Goal: Information Seeking & Learning: Understand process/instructions

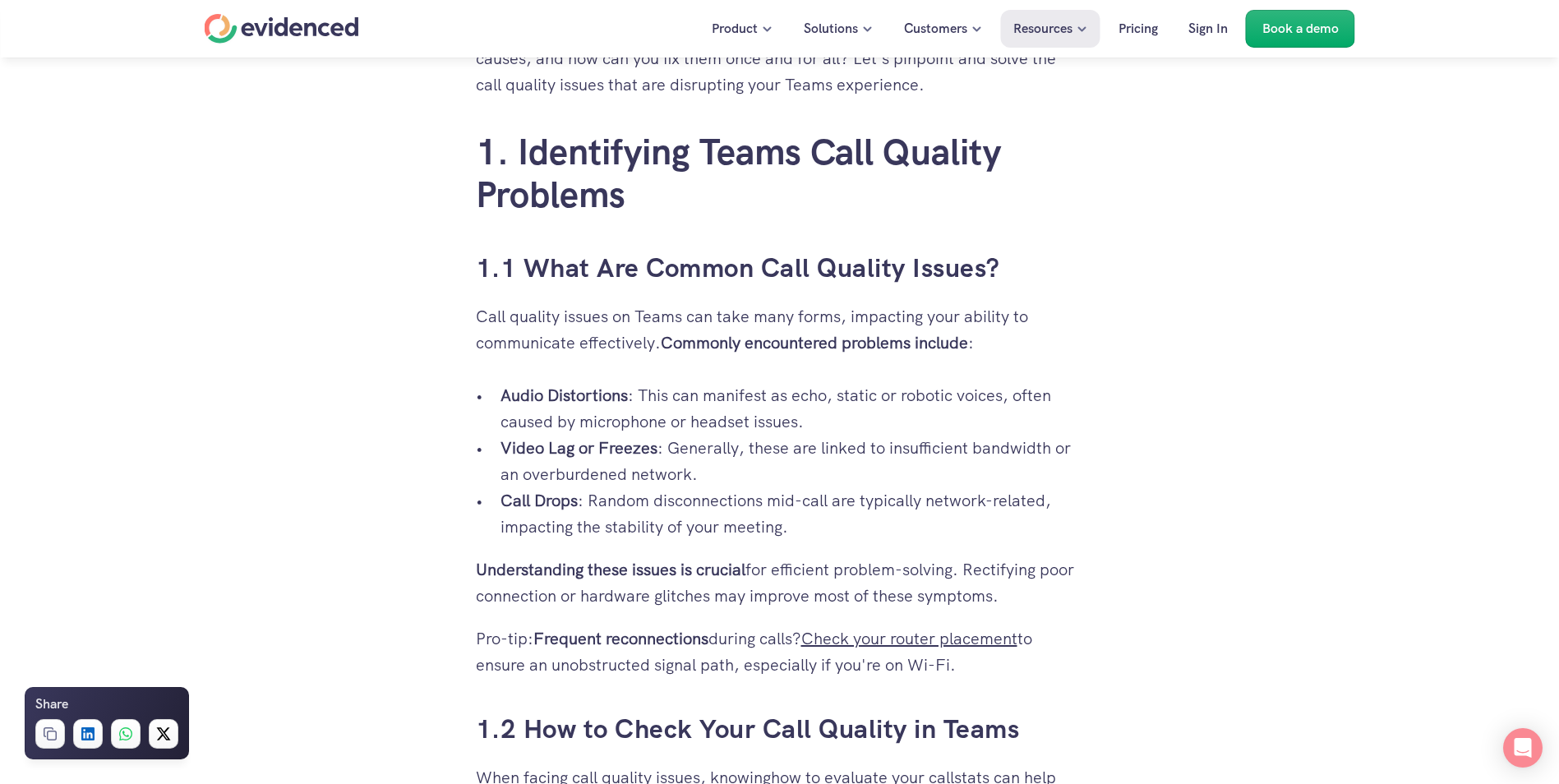
scroll to position [904, 0]
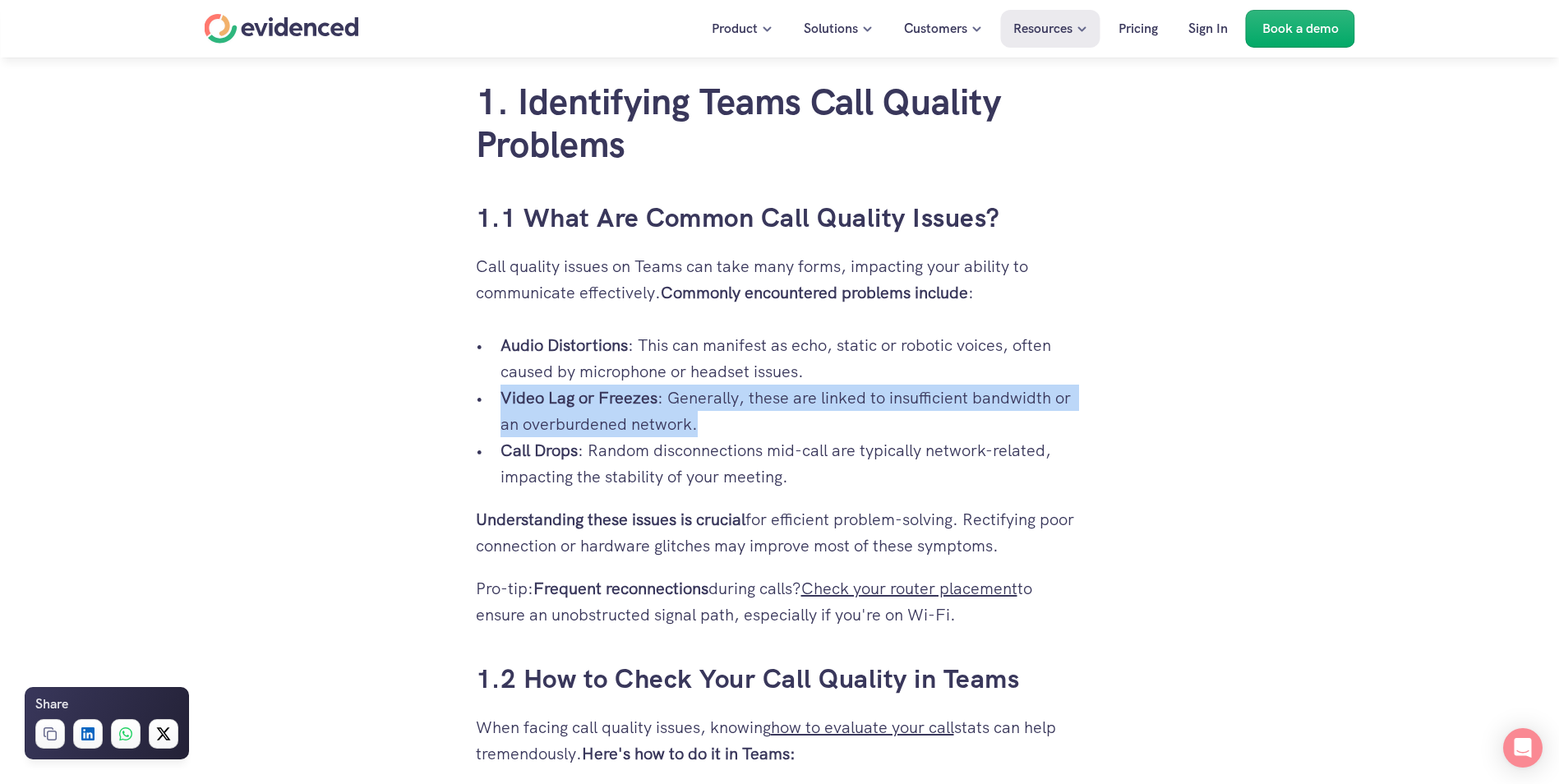
drag, startPoint x: 488, startPoint y: 403, endPoint x: 698, endPoint y: 431, distance: 211.9
click at [698, 431] on ul "Audio Distortions : This can manifest as echo, static or robotic voices, often …" at bounding box center [779, 411] width 608 height 158
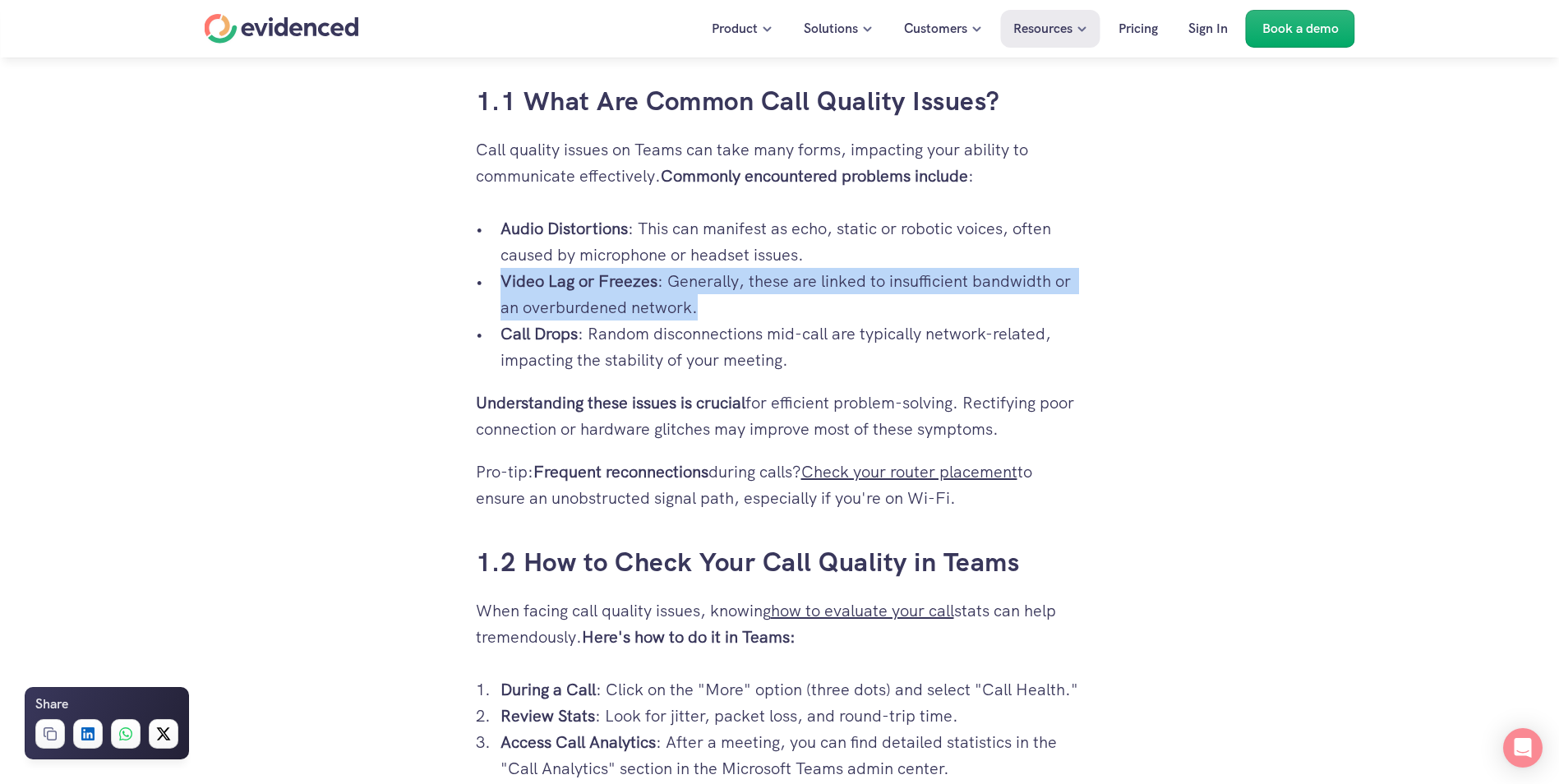
scroll to position [1068, 0]
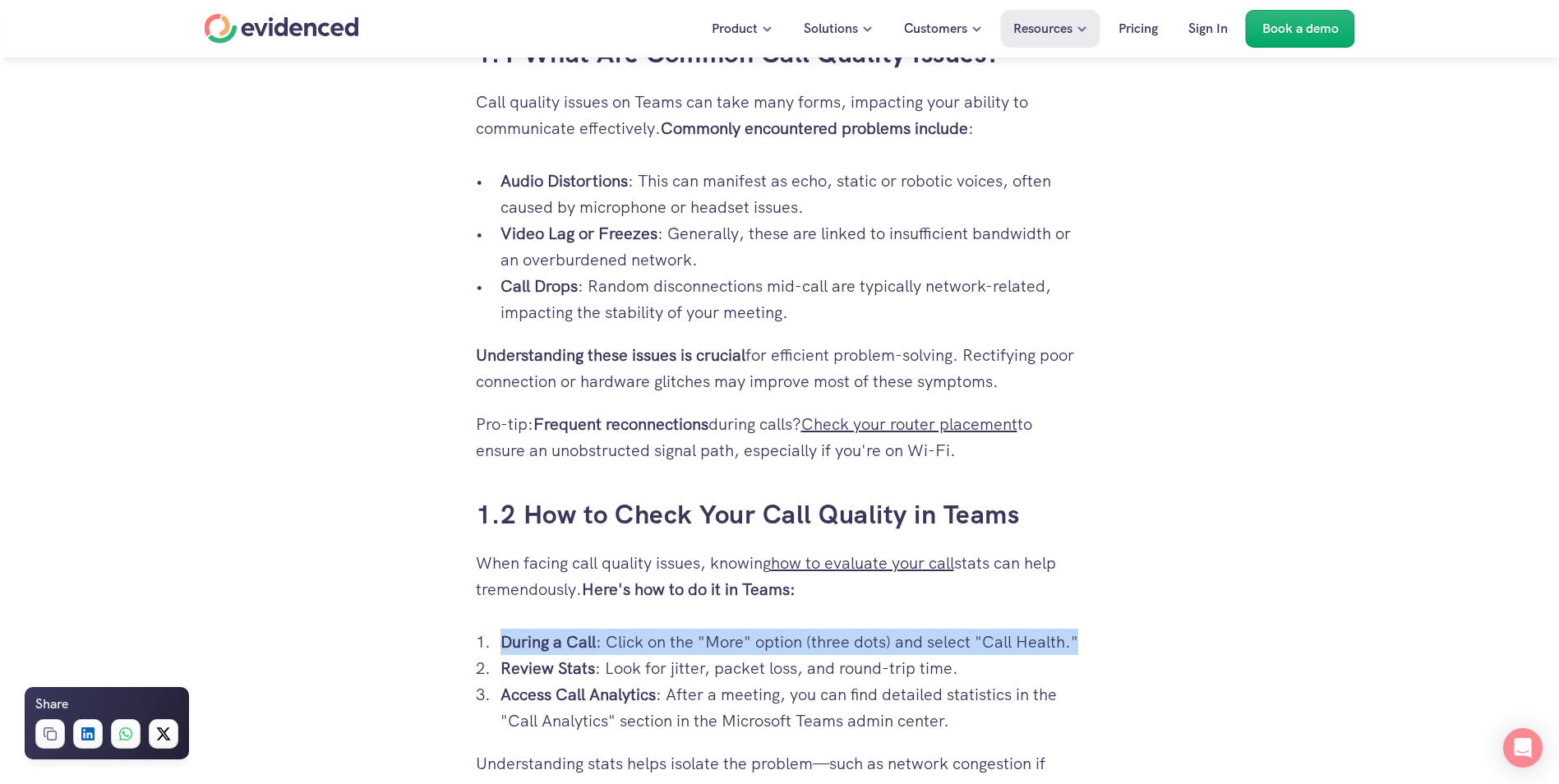
drag, startPoint x: 490, startPoint y: 644, endPoint x: 1088, endPoint y: 646, distance: 598.0
copy p "During a Call : Click on the "More" option (three dots) and select "Call Health…"
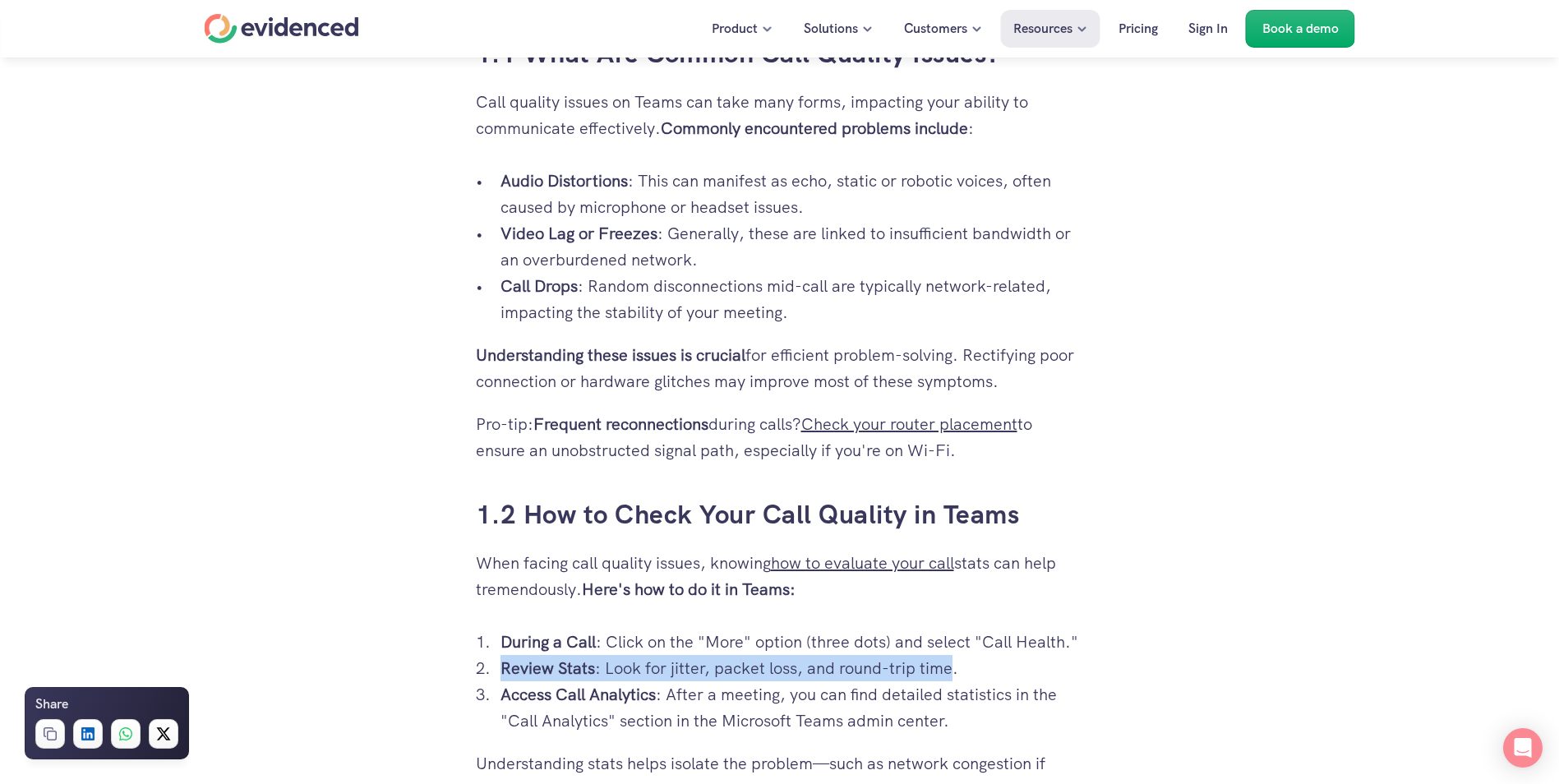
drag, startPoint x: 505, startPoint y: 666, endPoint x: 951, endPoint y: 675, distance: 446.1
click at [951, 675] on p "Review Stats : Look for jitter, packet loss, and round-trip time." at bounding box center [792, 668] width 583 height 26
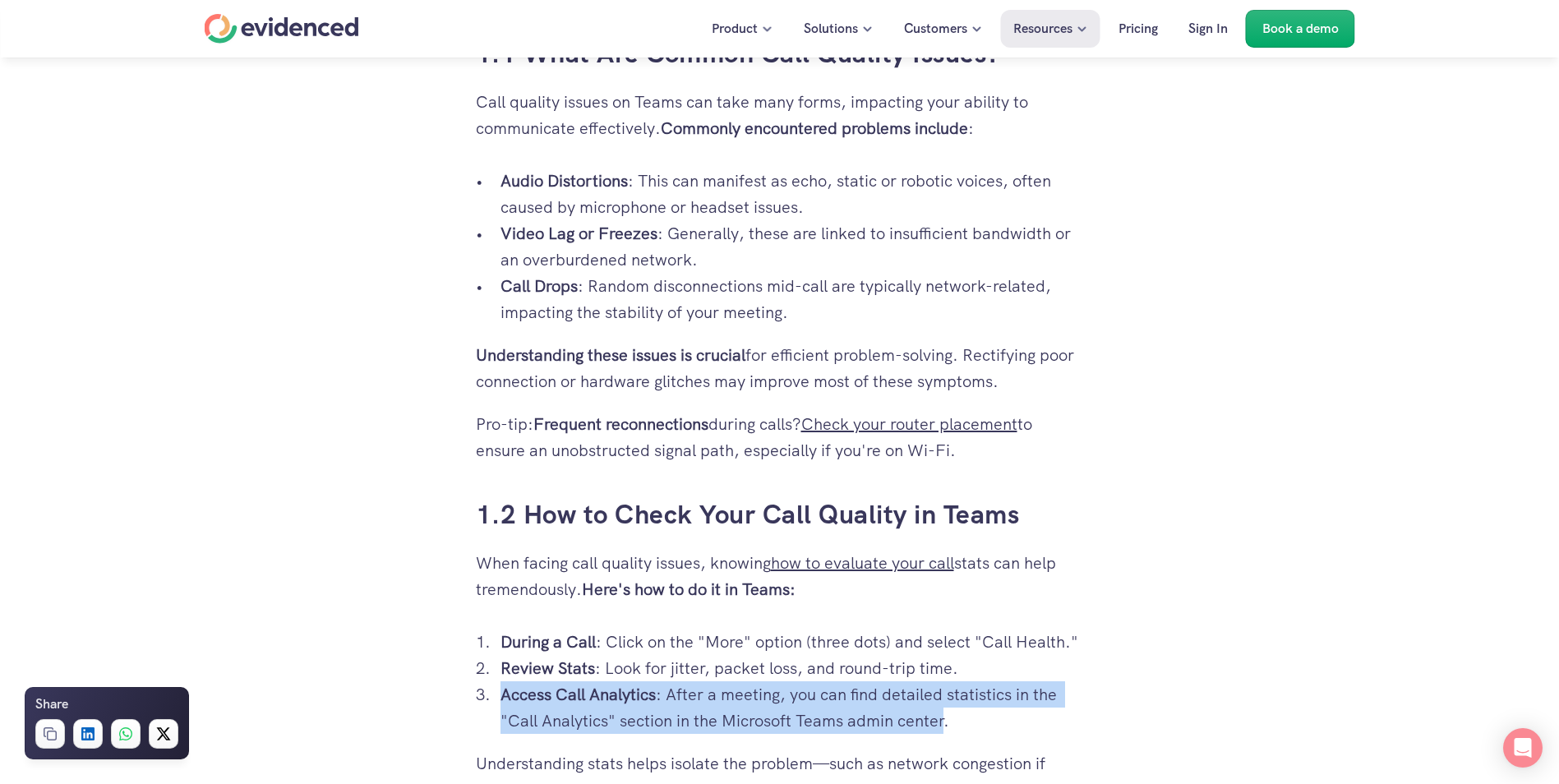
drag, startPoint x: 502, startPoint y: 694, endPoint x: 946, endPoint y: 721, distance: 444.8
click at [946, 721] on p "Access Call Analytics : After a meeting, you can find detailed statistics in th…" at bounding box center [792, 706] width 583 height 53
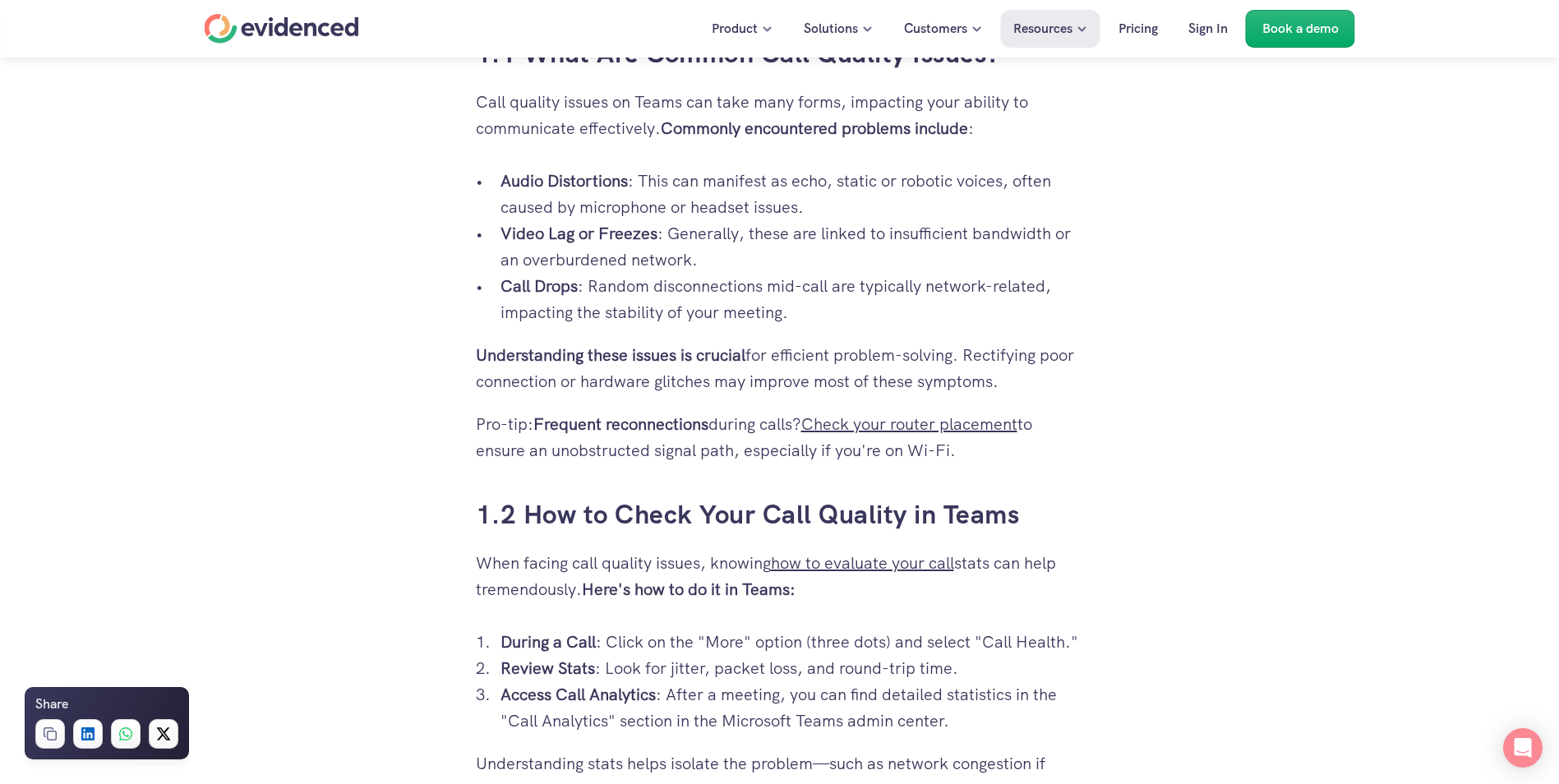
drag, startPoint x: 946, startPoint y: 721, endPoint x: 995, endPoint y: 740, distance: 52.6
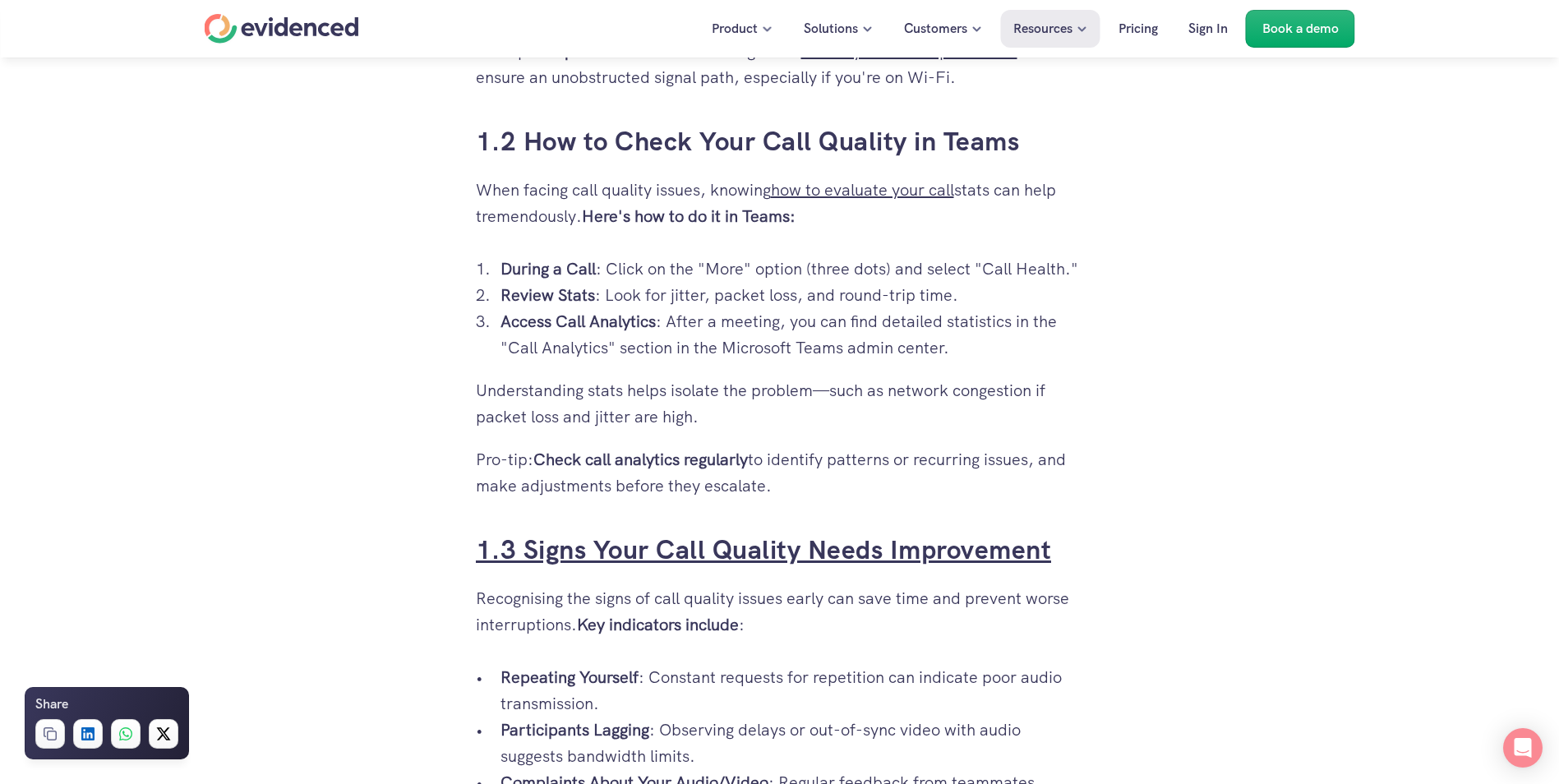
scroll to position [1478, 0]
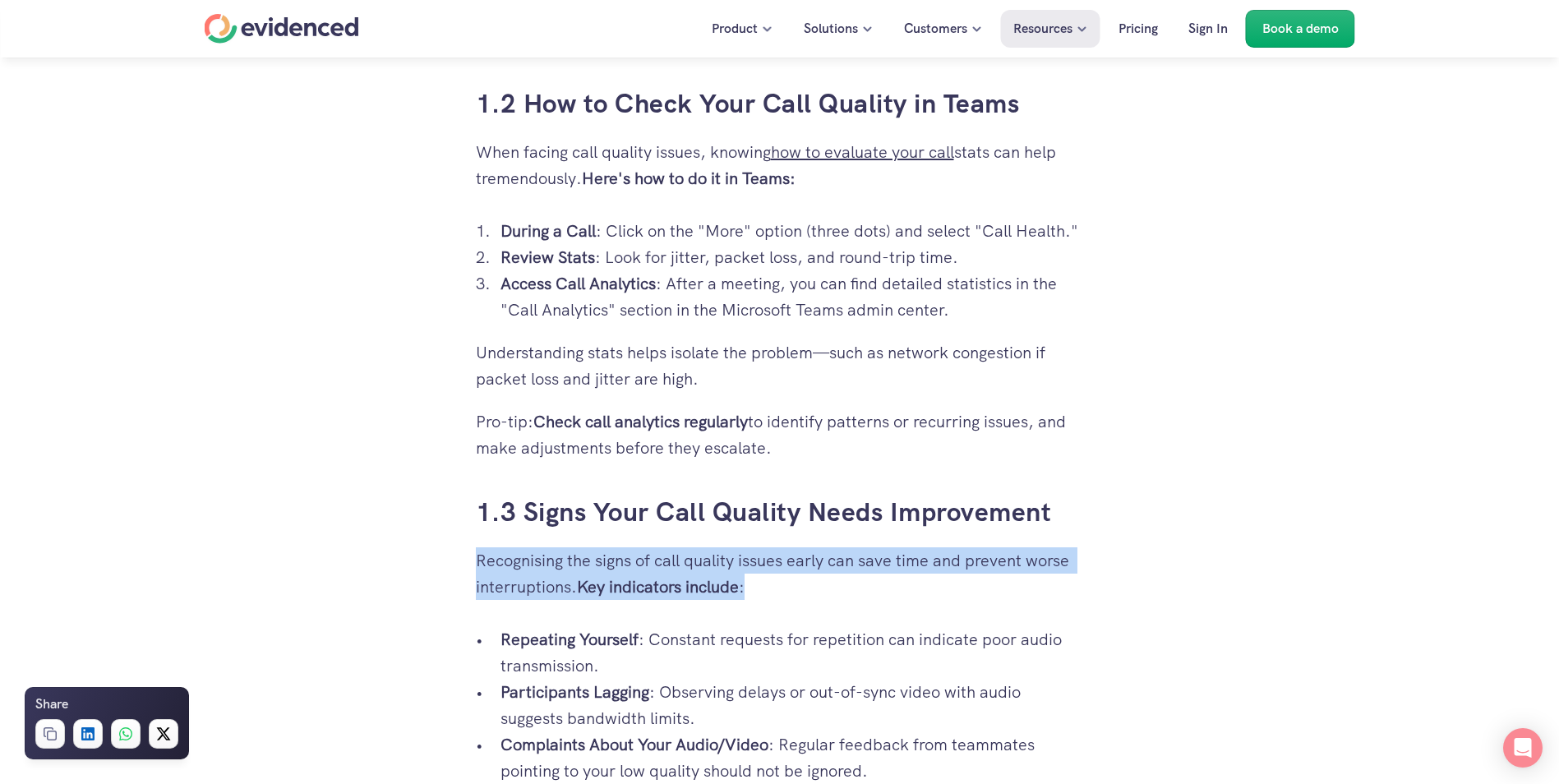
drag, startPoint x: 476, startPoint y: 561, endPoint x: 1095, endPoint y: 580, distance: 619.3
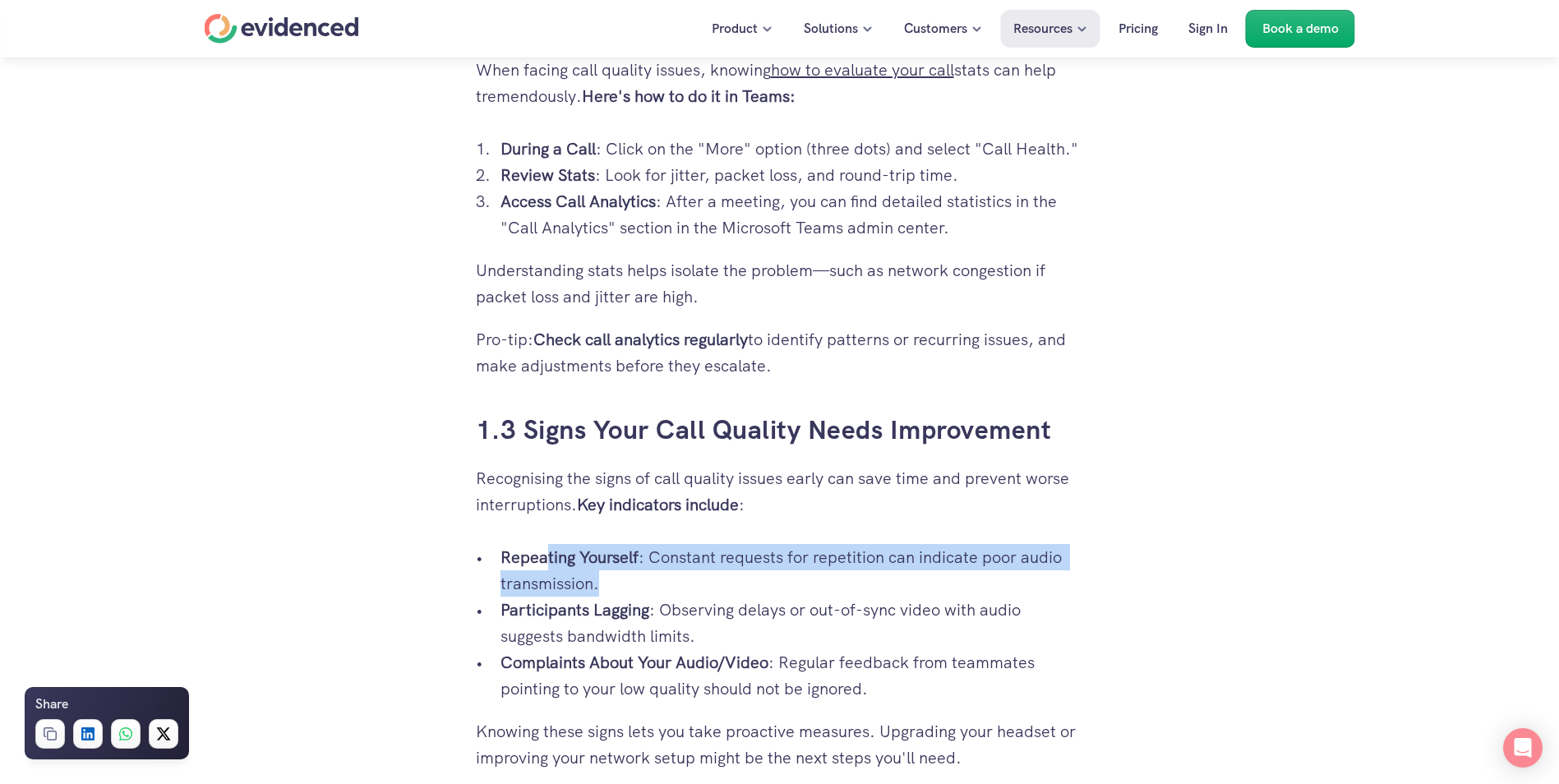
drag, startPoint x: 544, startPoint y: 559, endPoint x: 797, endPoint y: 579, distance: 253.8
click at [797, 579] on p "Repeating Yourself : Constant requests for repetition can indicate poor audio t…" at bounding box center [792, 569] width 583 height 53
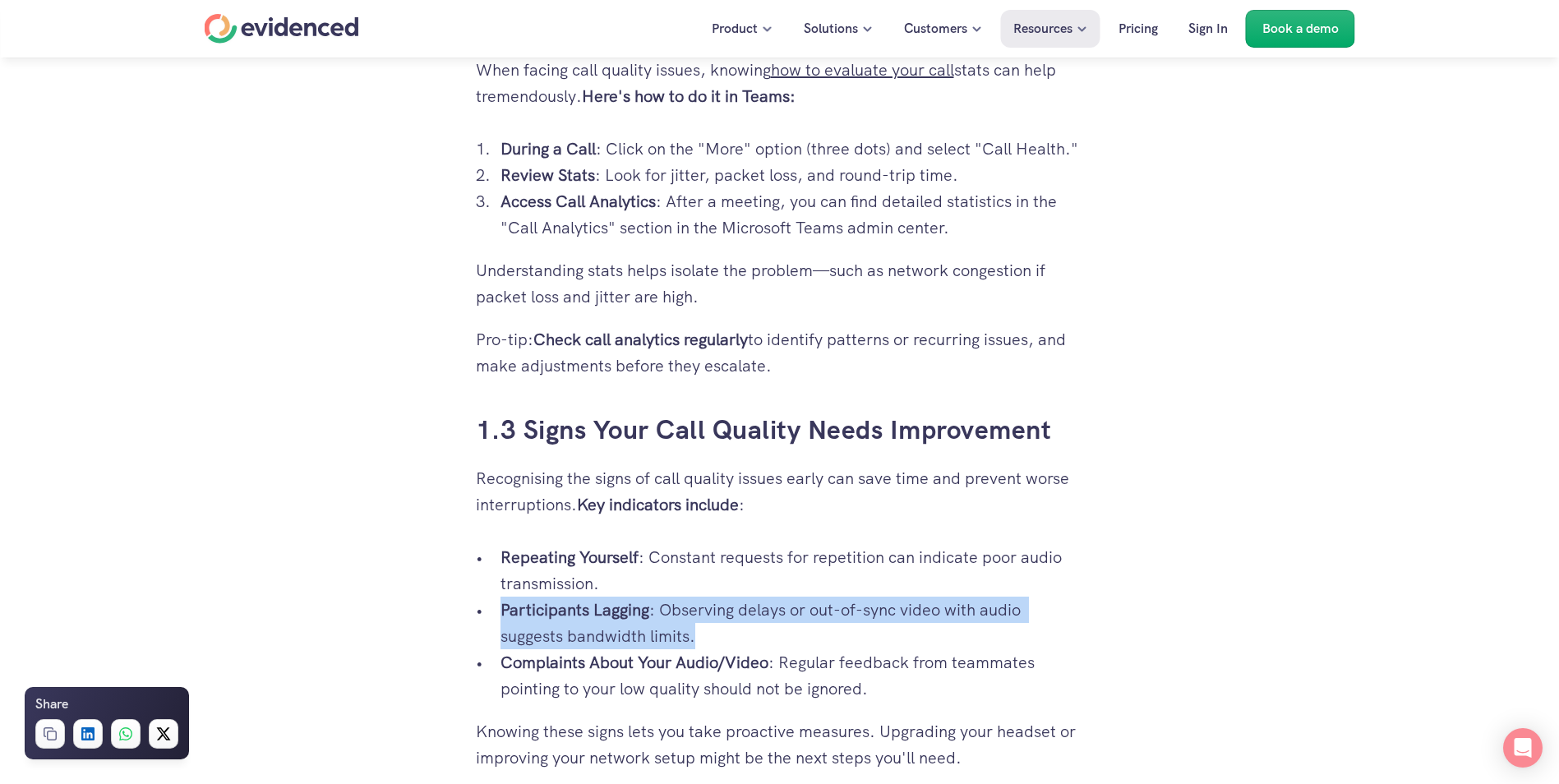
drag, startPoint x: 492, startPoint y: 609, endPoint x: 1008, endPoint y: 627, distance: 516.3
click at [1008, 627] on ul "Repeating Yourself : Constant requests for repetition can indicate poor audio t…" at bounding box center [779, 622] width 608 height 158
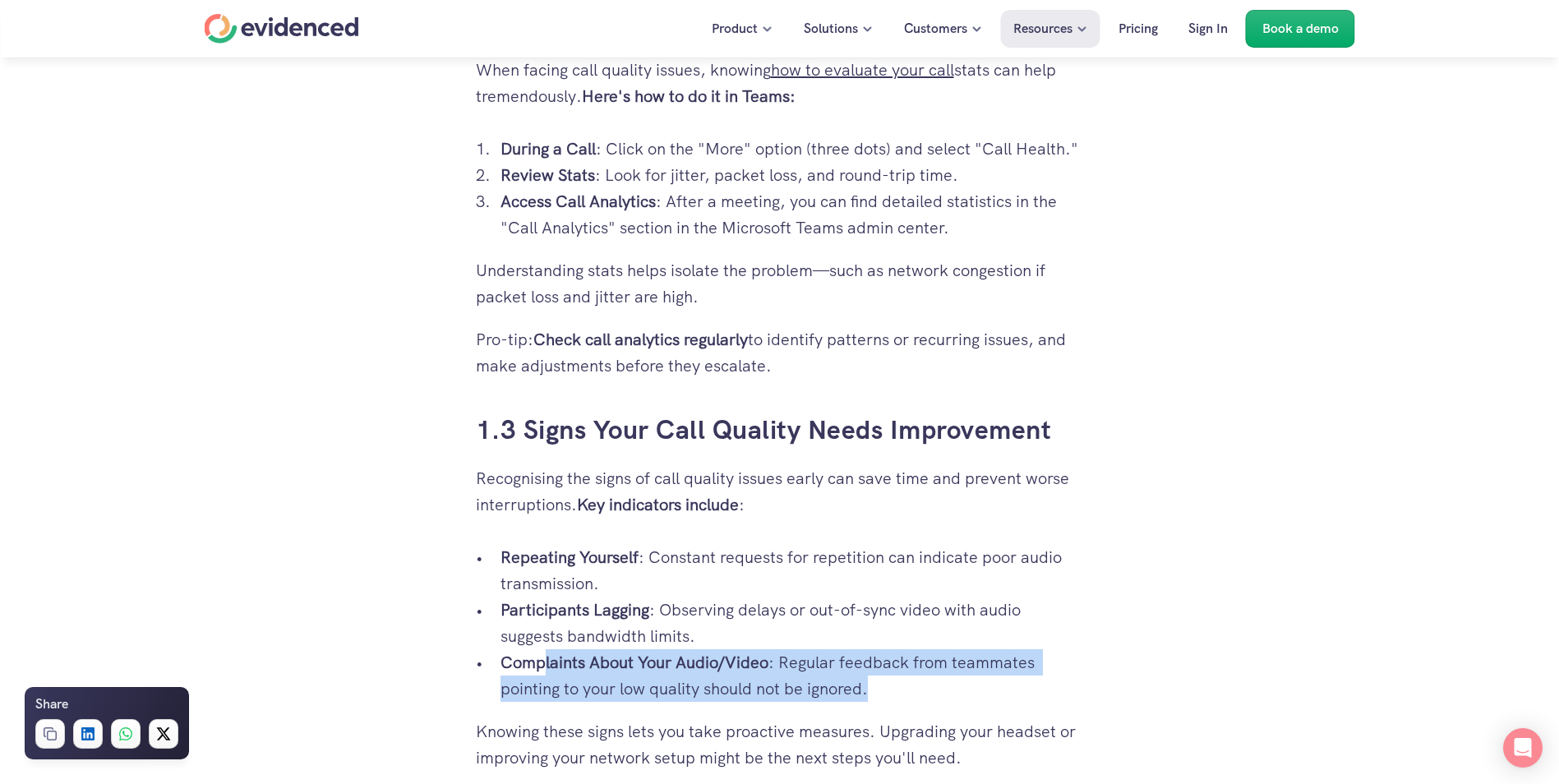
drag, startPoint x: 544, startPoint y: 674, endPoint x: 966, endPoint y: 692, distance: 422.4
click at [966, 692] on p "Complaints About Your Audio/Video : Regular feedback from teammates pointing to…" at bounding box center [792, 674] width 583 height 53
click at [518, 693] on p "Complaints About Your Audio/Video : Regular feedback from teammates pointing to…" at bounding box center [792, 674] width 583 height 53
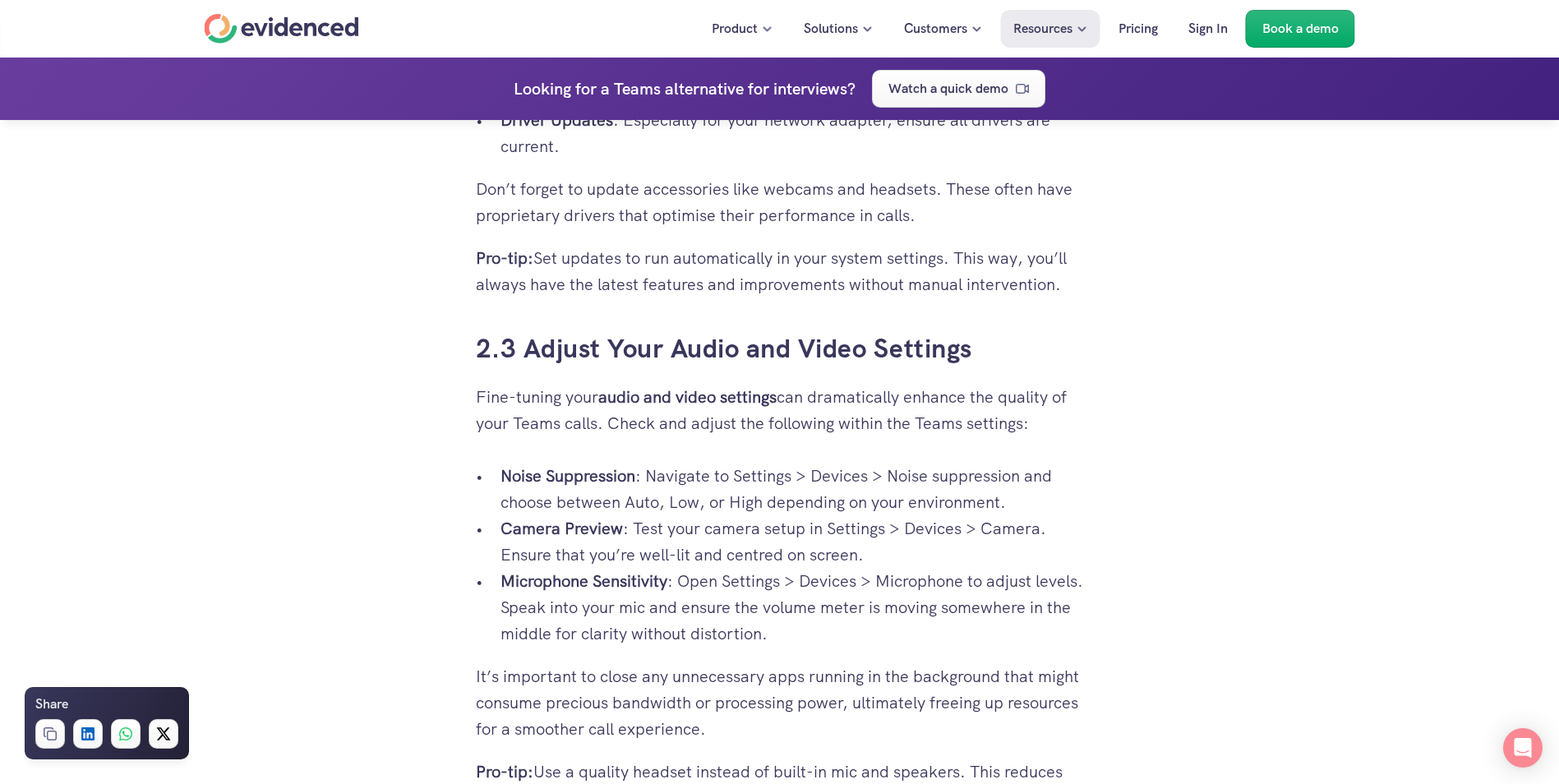
scroll to position [3285, 0]
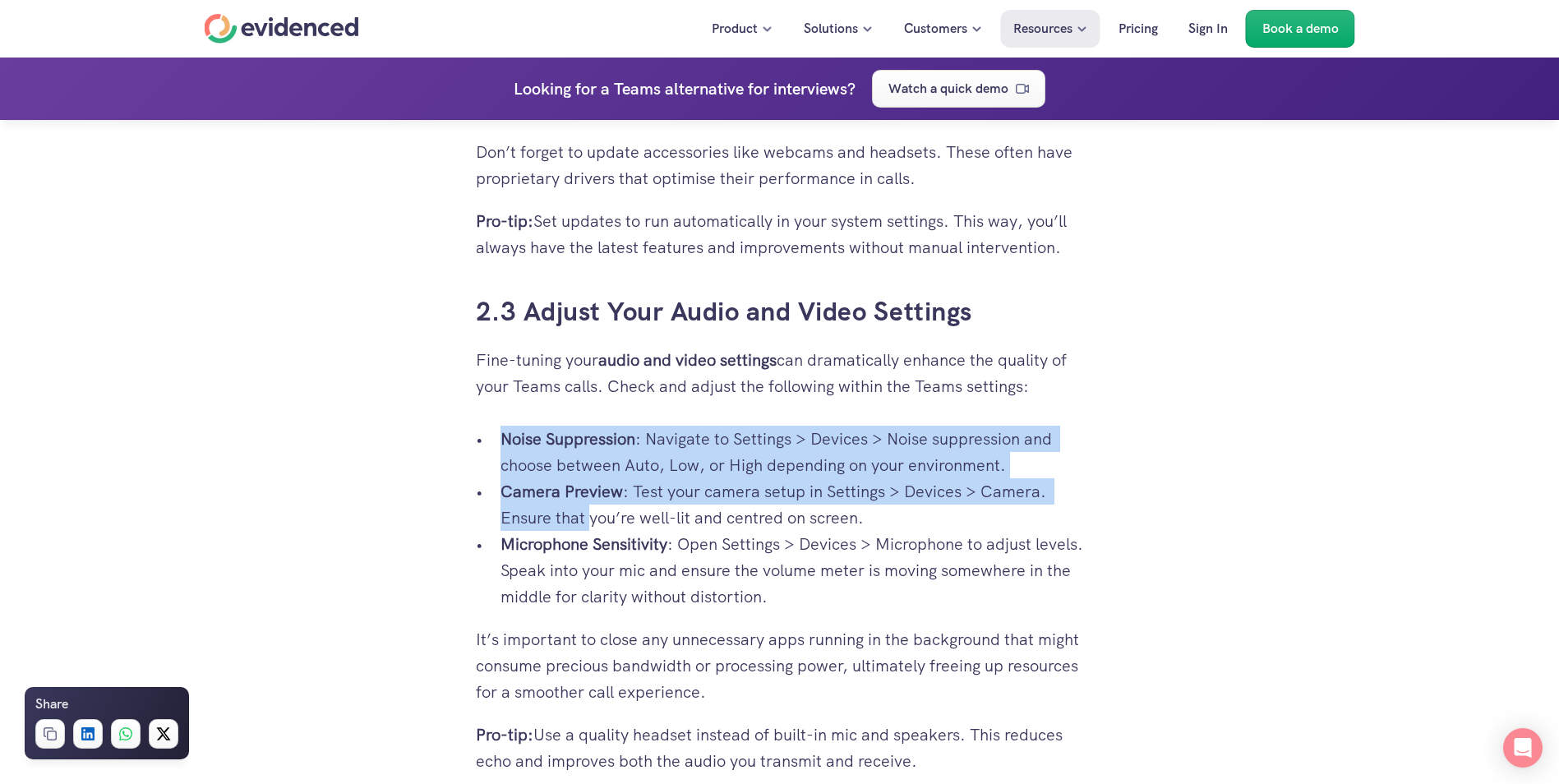
drag, startPoint x: 501, startPoint y: 435, endPoint x: 588, endPoint y: 513, distance: 116.8
click at [588, 513] on ul "Noise Suppression : Navigate to Settings > Devices > Noise suppression and choo…" at bounding box center [779, 517] width 608 height 184
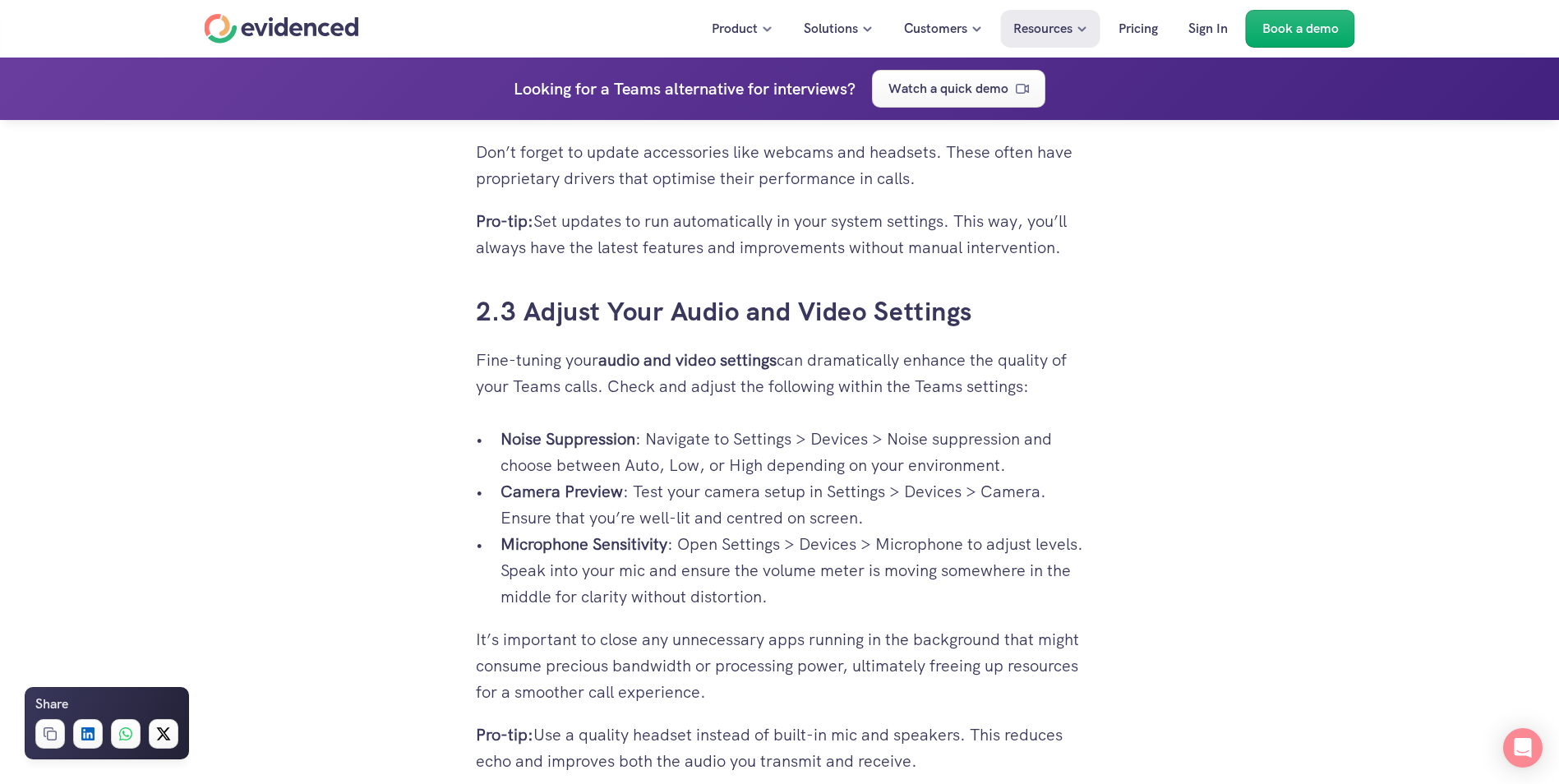
drag, startPoint x: 1026, startPoint y: 583, endPoint x: 908, endPoint y: 586, distance: 118.0
click at [1020, 585] on p "Microphone Sensitivity : Open Settings > Devices > Microphone to adjust levels.…" at bounding box center [792, 569] width 583 height 78
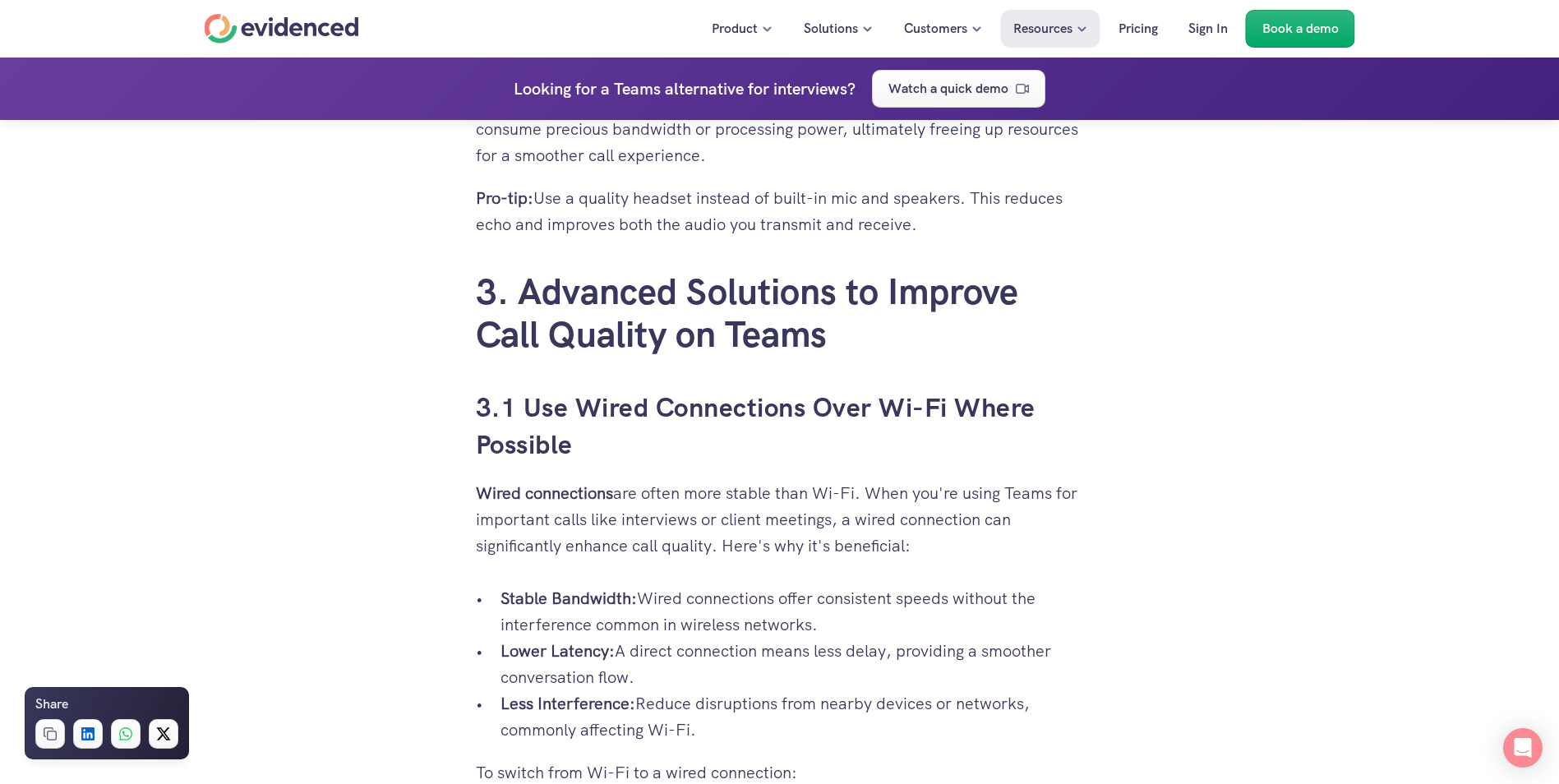
scroll to position [3860, 0]
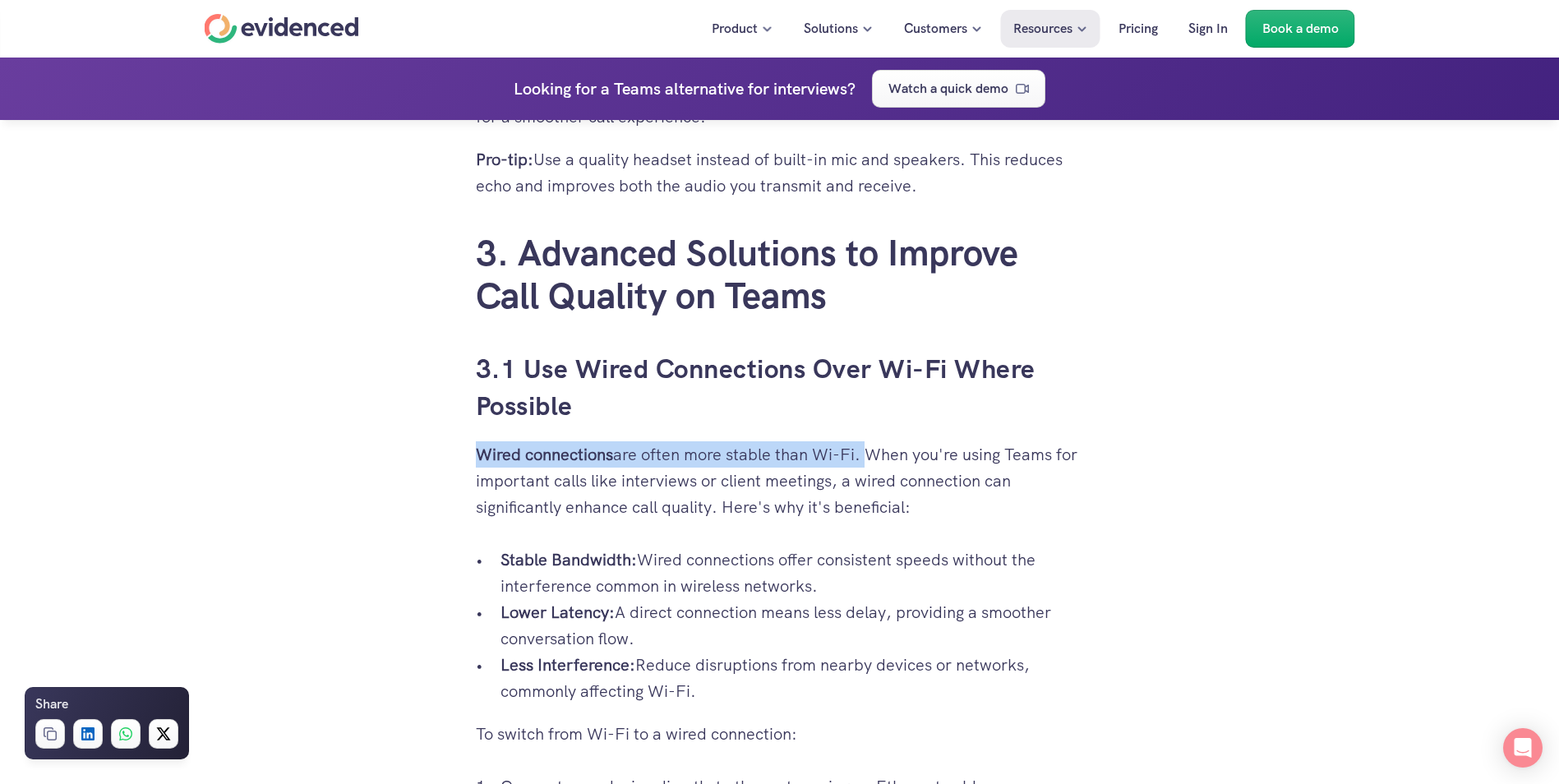
drag, startPoint x: 472, startPoint y: 447, endPoint x: 864, endPoint y: 447, distance: 392.0
drag, startPoint x: 864, startPoint y: 447, endPoint x: 864, endPoint y: 469, distance: 22.0
click at [864, 469] on p "Wired connections are often more stable than Wi-Fi. When you're using Teams for…" at bounding box center [779, 480] width 608 height 78
click at [863, 457] on p "Wired connections are often more stable than Wi-Fi. When you're using Teams for…" at bounding box center [779, 480] width 608 height 78
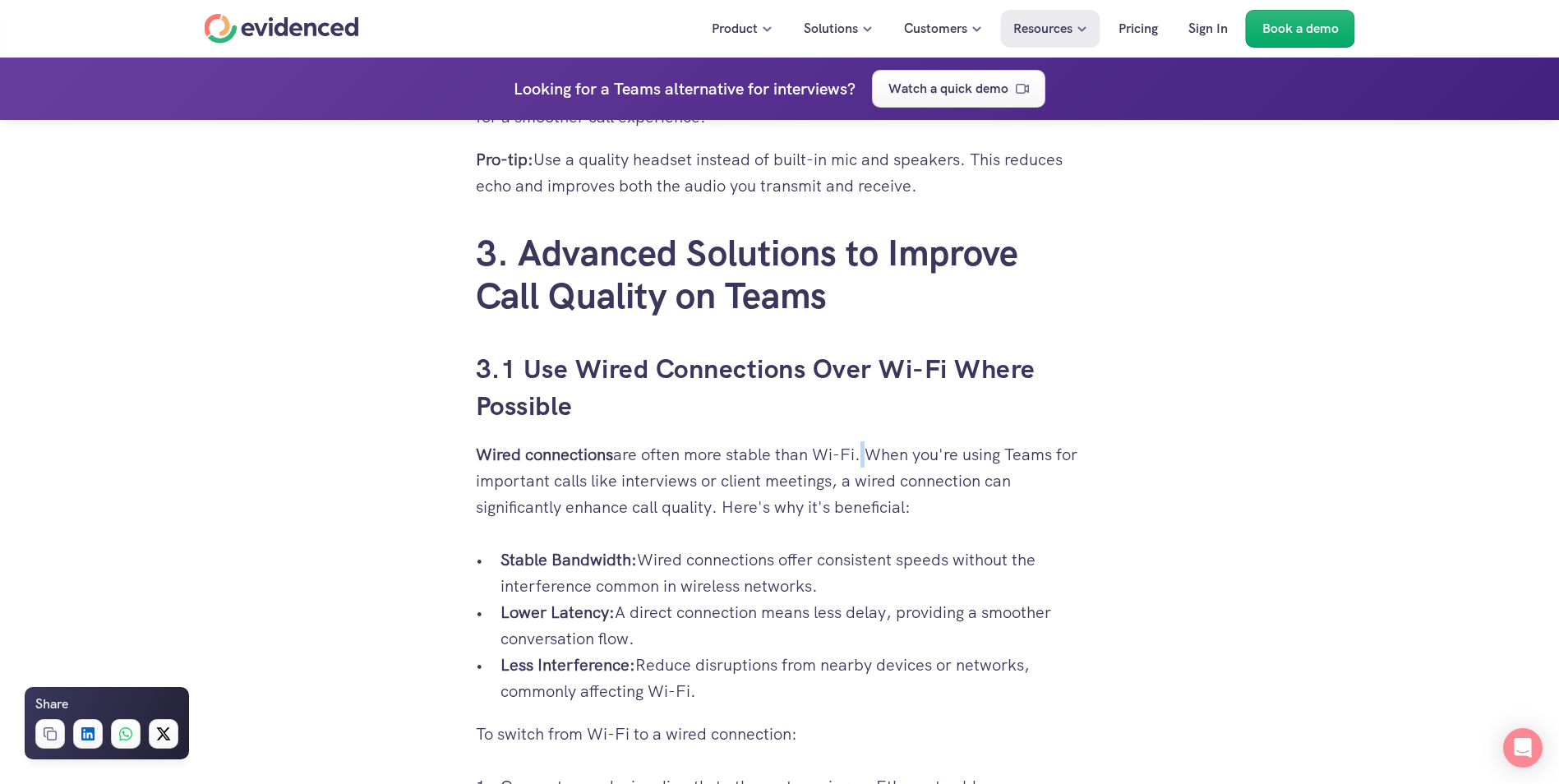
click at [863, 457] on p "Wired connections are often more stable than Wi-Fi. When you're using Teams for…" at bounding box center [779, 480] width 608 height 78
drag, startPoint x: 864, startPoint y: 455, endPoint x: 576, endPoint y: 482, distance: 289.3
click at [576, 482] on p "Wired connections are often more stable than Wi-Fi. When you're using Teams for…" at bounding box center [779, 480] width 608 height 78
click at [583, 481] on p "Wired connections are often more stable than Wi-Fi. When you're using Teams for…" at bounding box center [779, 480] width 608 height 78
click at [573, 481] on p "Wired connections are often more stable than Wi-Fi. When you're using Teams for…" at bounding box center [779, 480] width 608 height 78
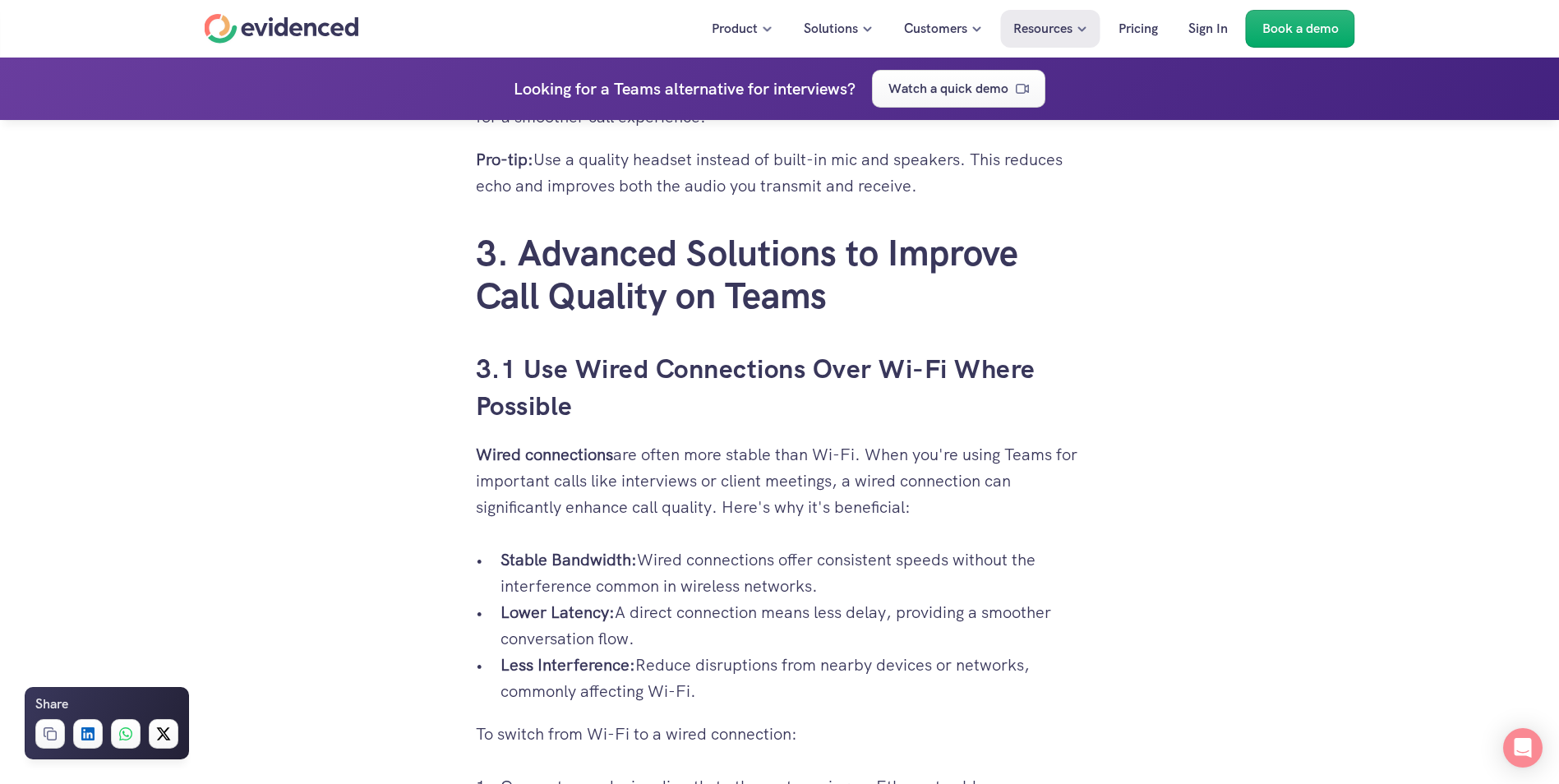
click at [663, 486] on p "Wired connections are often more stable than Wi-Fi. When you're using Teams for…" at bounding box center [779, 480] width 608 height 78
drag, startPoint x: 873, startPoint y: 453, endPoint x: 953, endPoint y: 511, distance: 98.8
click at [953, 511] on p "Wired connections are often more stable than Wi-Fi. When you're using Teams for…" at bounding box center [779, 480] width 608 height 78
drag, startPoint x: 623, startPoint y: 605, endPoint x: 1074, endPoint y: 630, distance: 451.7
click at [1074, 630] on p "Lower Latency: A direct connection means less delay, providing a smoother conve…" at bounding box center [792, 624] width 583 height 53
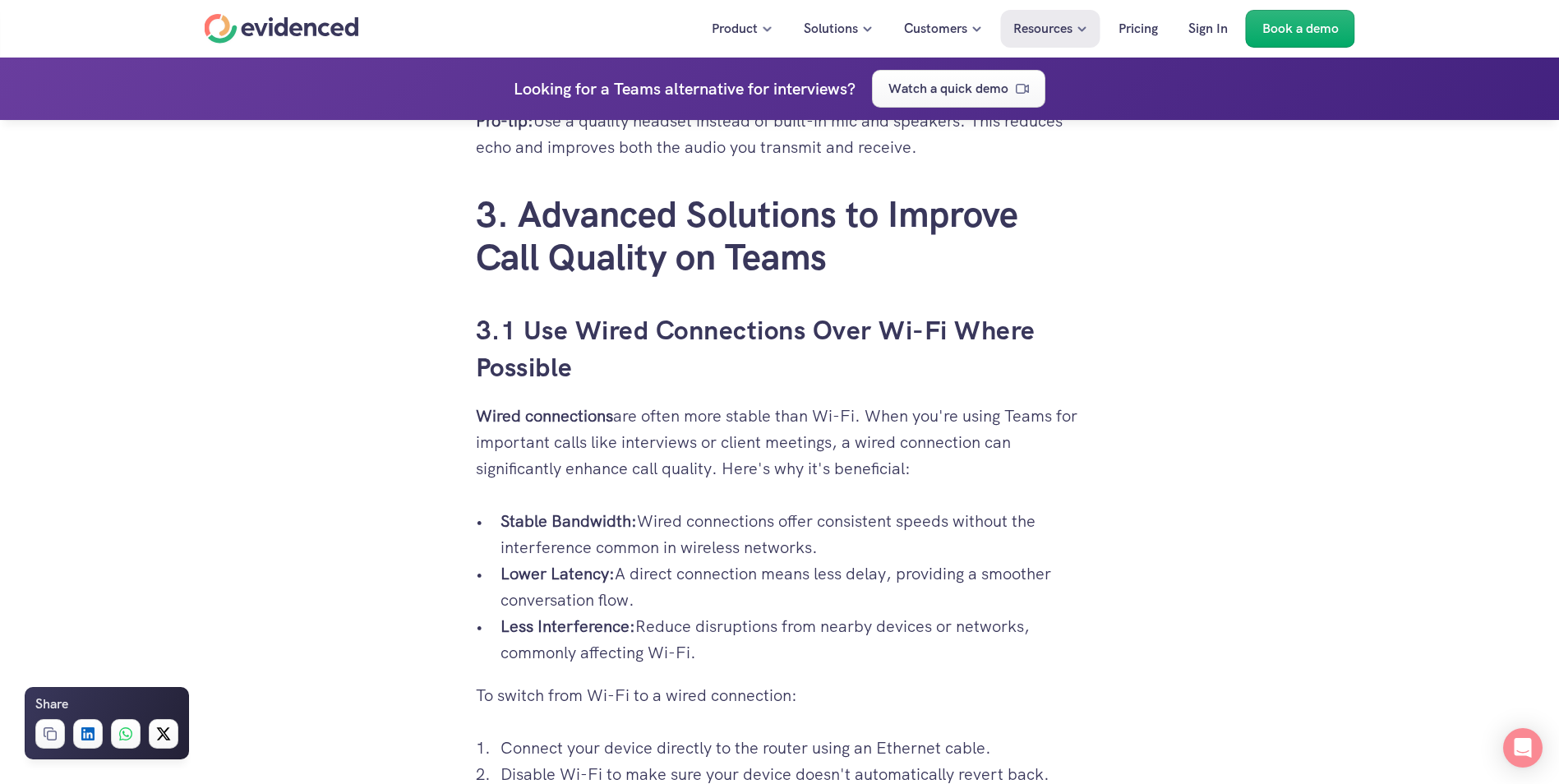
scroll to position [4025, 0]
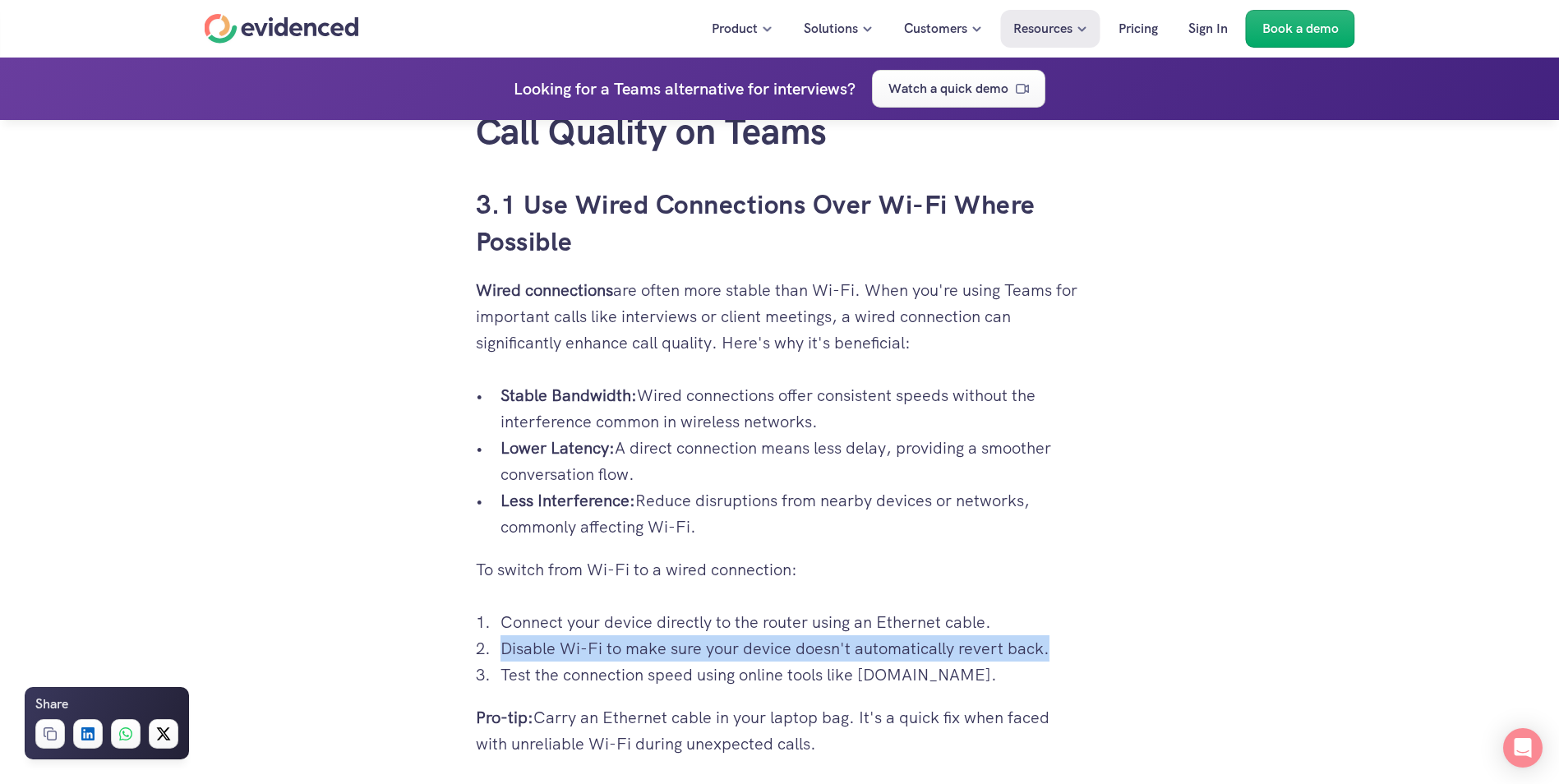
drag, startPoint x: 504, startPoint y: 641, endPoint x: 1047, endPoint y: 648, distance: 543.0
click at [1047, 648] on p "Disable Wi-Fi to make sure your device doesn't automatically revert back." at bounding box center [792, 648] width 583 height 26
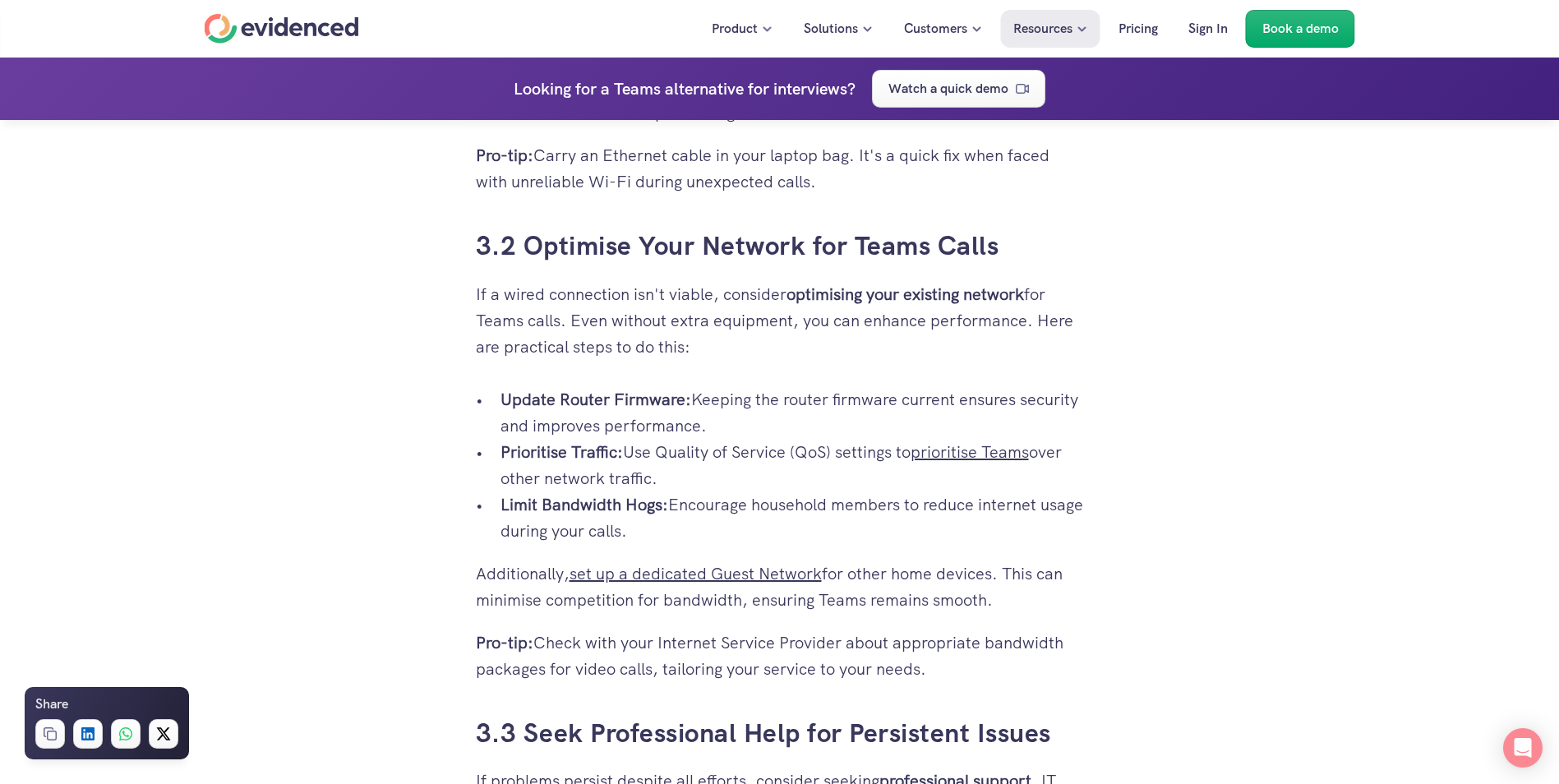
scroll to position [4600, 0]
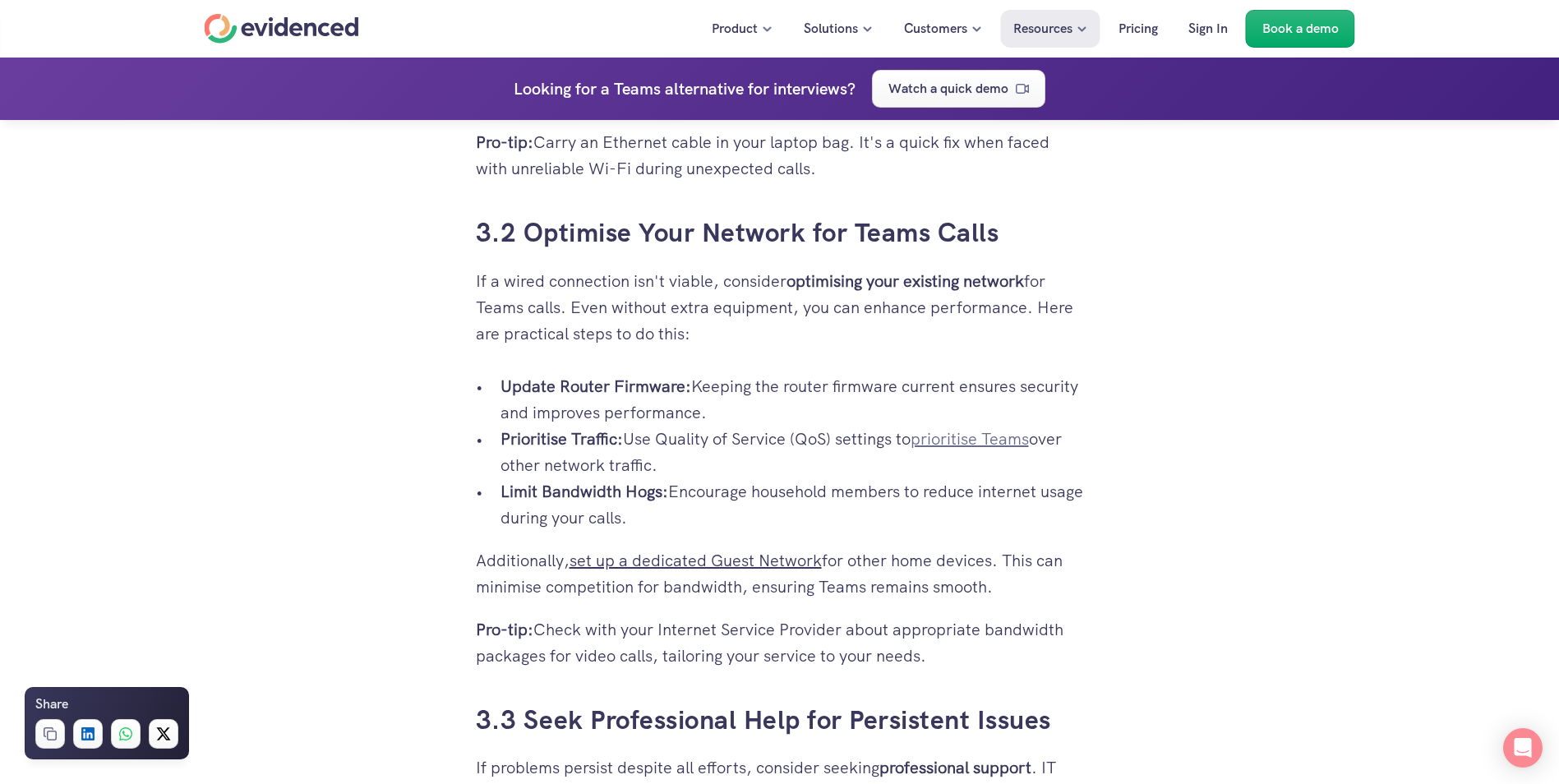
click at [981, 438] on link "prioritise Teams" at bounding box center [969, 438] width 118 height 22
